Goal: Check status: Check status

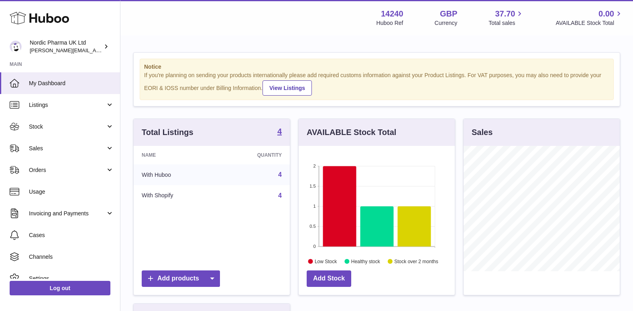
scroll to position [125, 156]
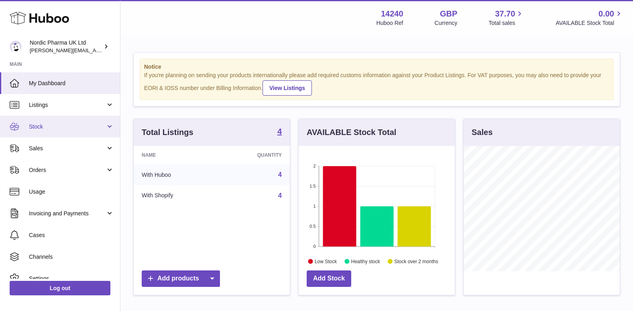
click at [43, 122] on link "Stock" at bounding box center [60, 127] width 120 height 22
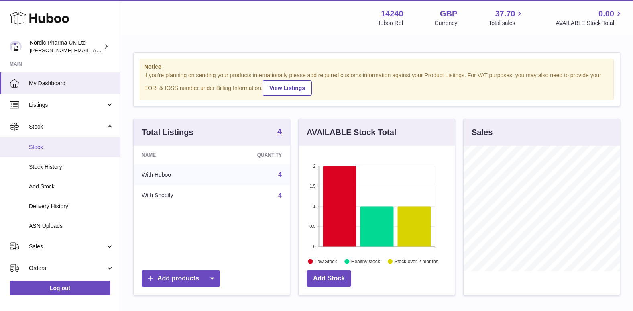
click at [43, 147] on span "Stock" at bounding box center [71, 147] width 85 height 8
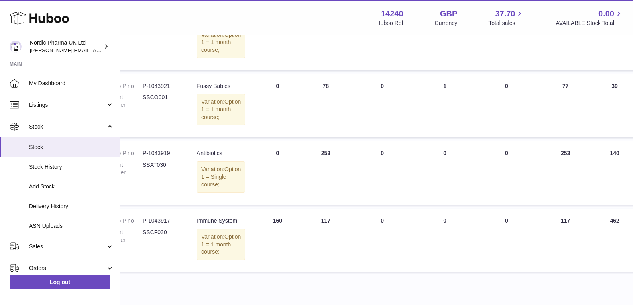
scroll to position [161, 0]
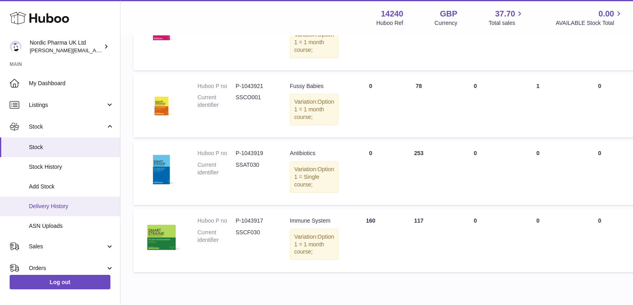
click at [42, 206] on span "Delivery History" at bounding box center [71, 206] width 85 height 8
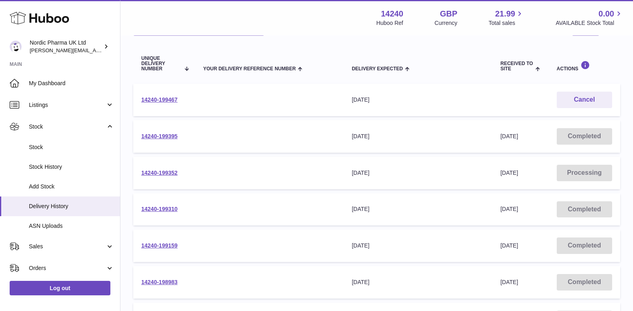
scroll to position [121, 0]
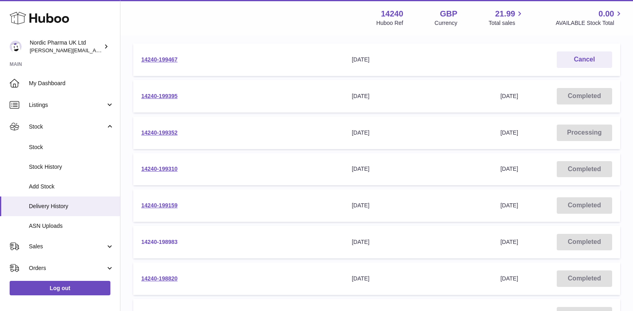
click at [155, 242] on link "14240-198983" at bounding box center [159, 242] width 36 height 6
click at [156, 204] on link "14240-199159" at bounding box center [159, 205] width 36 height 6
click at [168, 168] on link "14240-199310" at bounding box center [159, 168] width 36 height 6
click at [165, 132] on link "14240-199352" at bounding box center [159, 132] width 36 height 6
click at [165, 93] on link "14240-199395" at bounding box center [159, 96] width 36 height 6
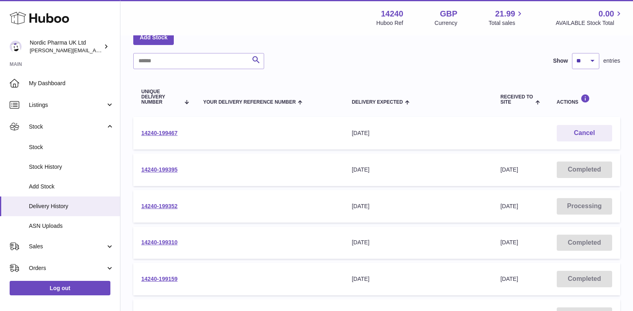
scroll to position [40, 0]
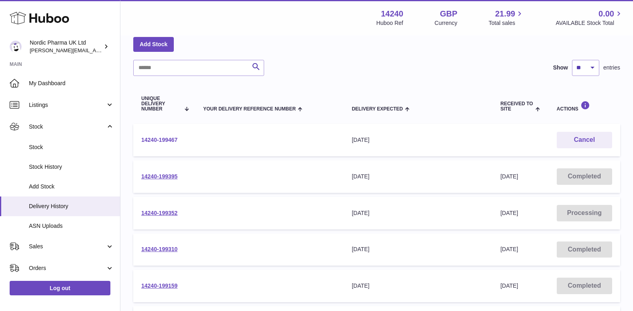
click at [168, 137] on link "14240-199467" at bounding box center [159, 140] width 36 height 6
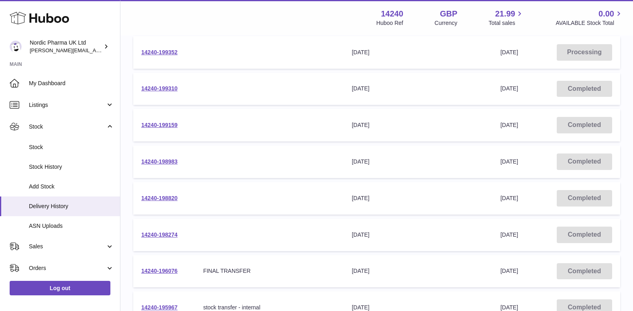
scroll to position [241, 0]
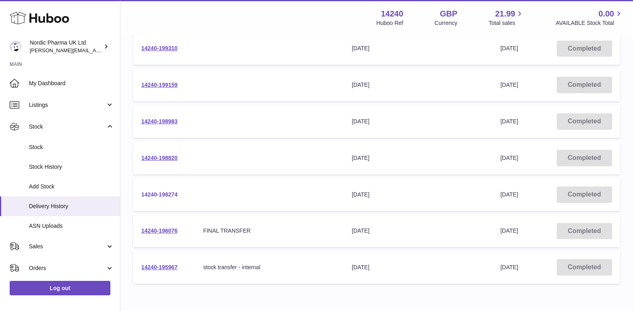
click at [158, 194] on link "14240-198274" at bounding box center [159, 194] width 36 height 6
click at [153, 156] on link "14240-198820" at bounding box center [159, 158] width 36 height 6
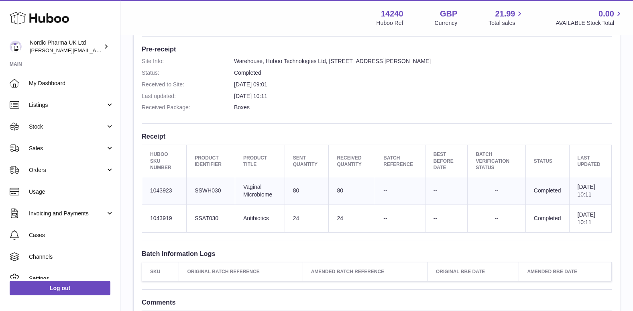
scroll to position [201, 0]
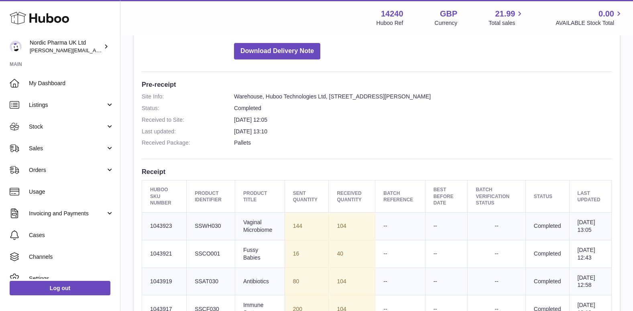
scroll to position [201, 0]
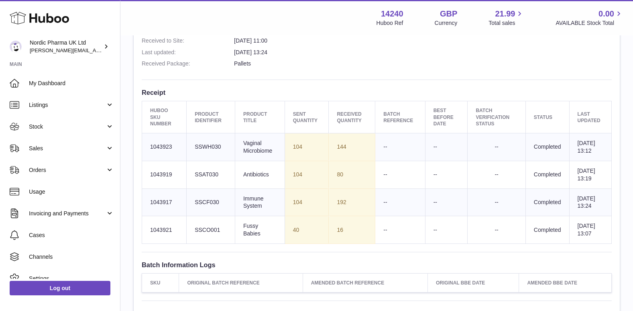
scroll to position [241, 0]
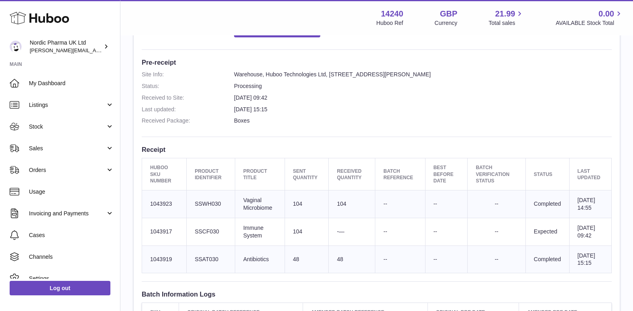
scroll to position [201, 0]
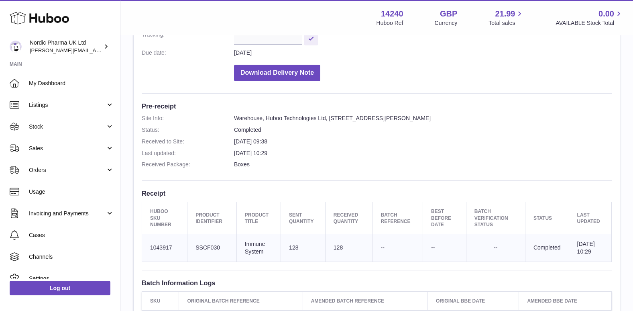
scroll to position [161, 0]
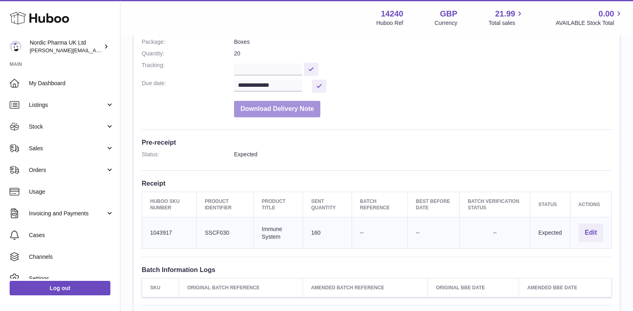
scroll to position [121, 0]
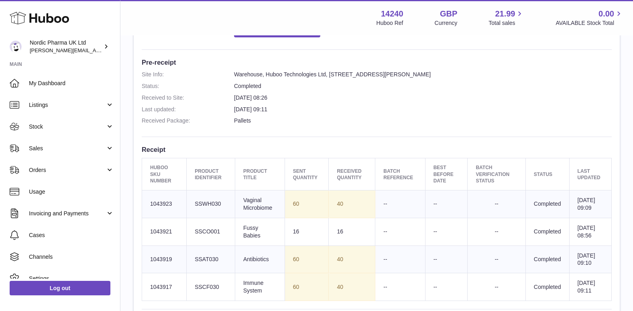
scroll to position [201, 0]
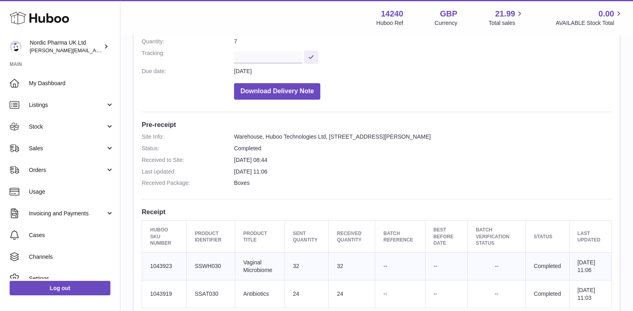
scroll to position [161, 0]
